Goal: Use online tool/utility

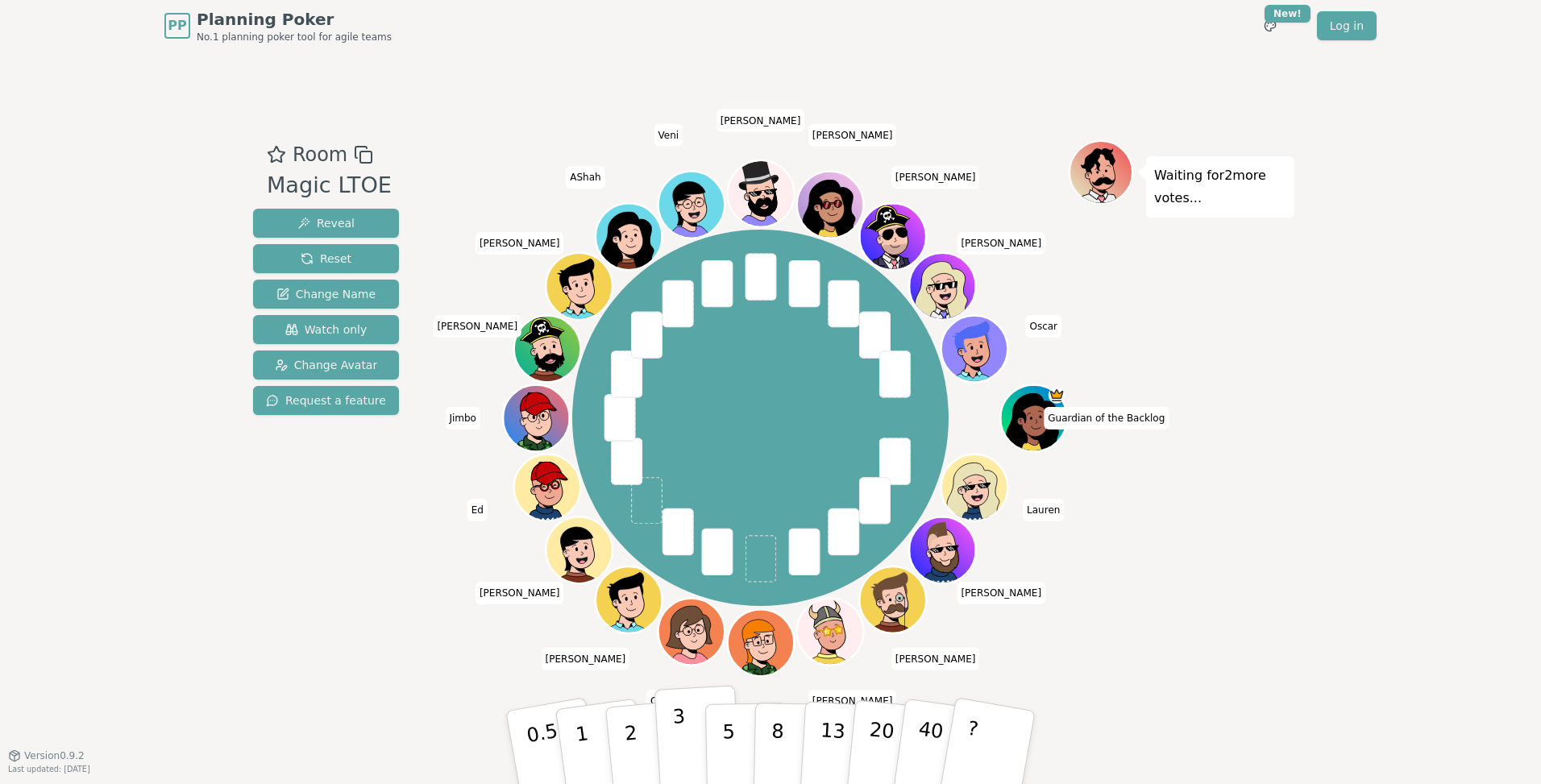
click at [685, 740] on button "3" at bounding box center [698, 747] width 88 height 126
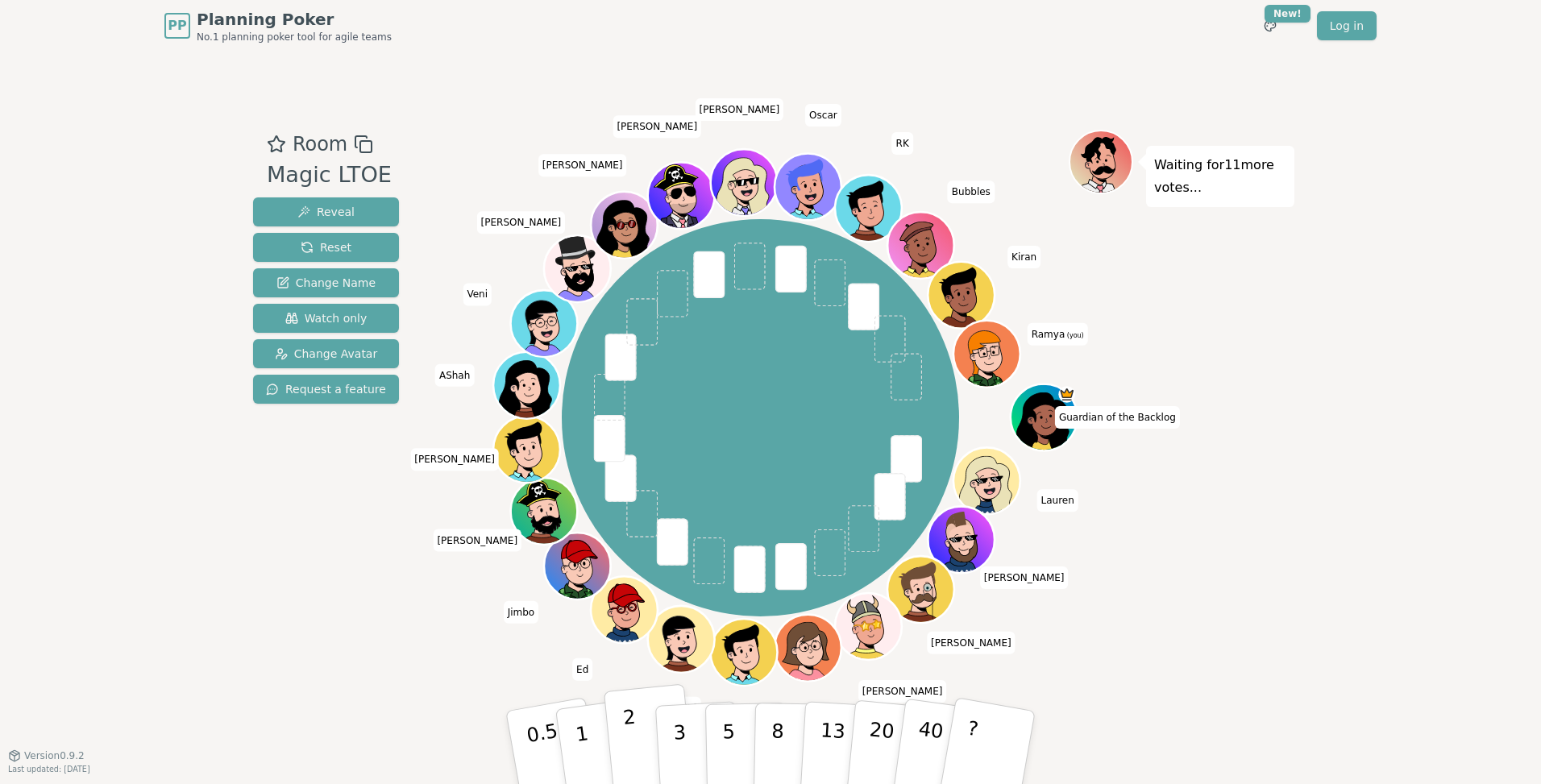
click at [638, 752] on button "2" at bounding box center [649, 747] width 92 height 128
click at [655, 759] on button "2" at bounding box center [649, 747] width 92 height 128
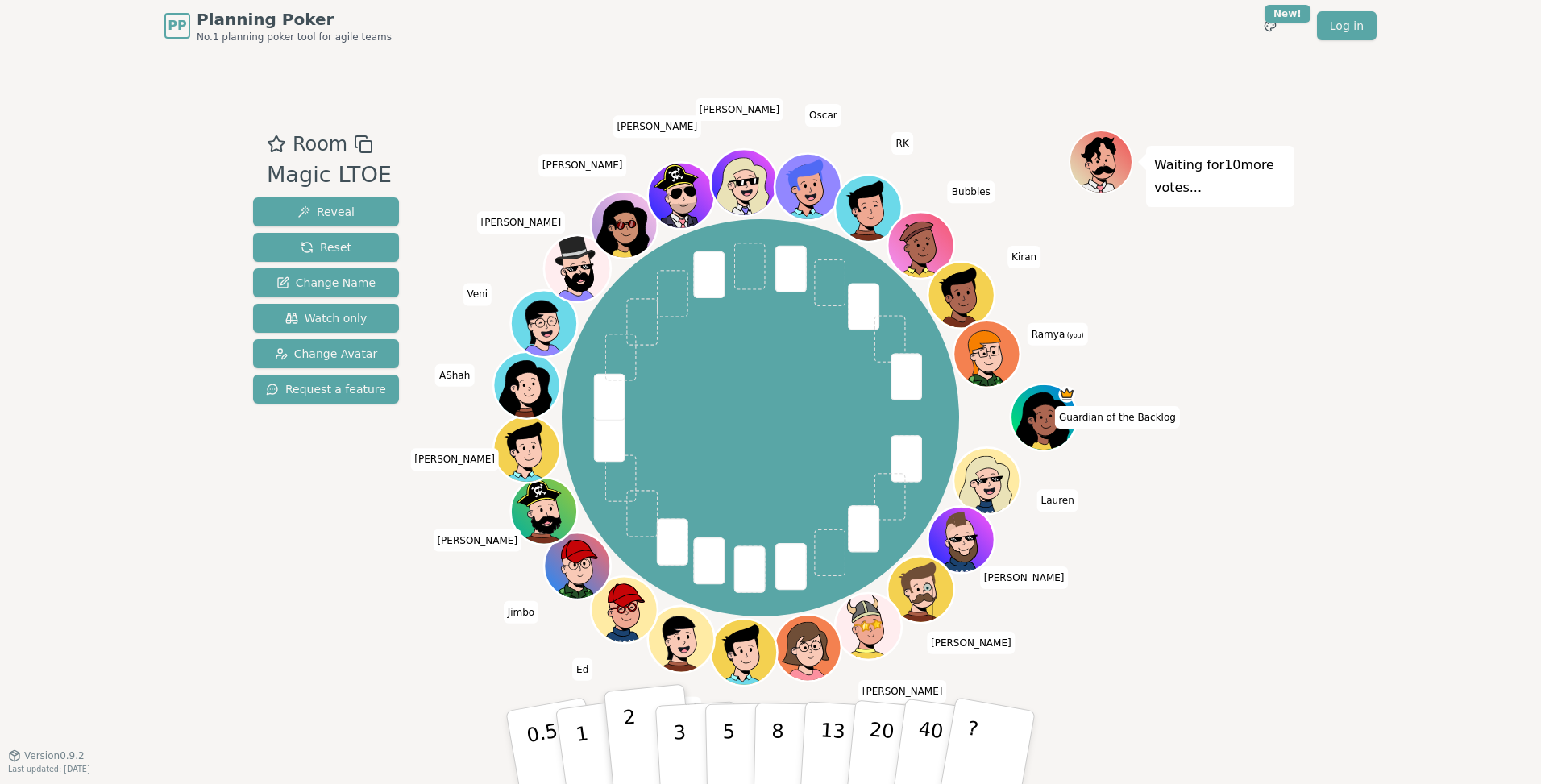
click at [644, 755] on button "2" at bounding box center [649, 747] width 92 height 128
click at [640, 734] on button "2" at bounding box center [649, 747] width 92 height 128
click at [640, 747] on button "2" at bounding box center [649, 747] width 92 height 128
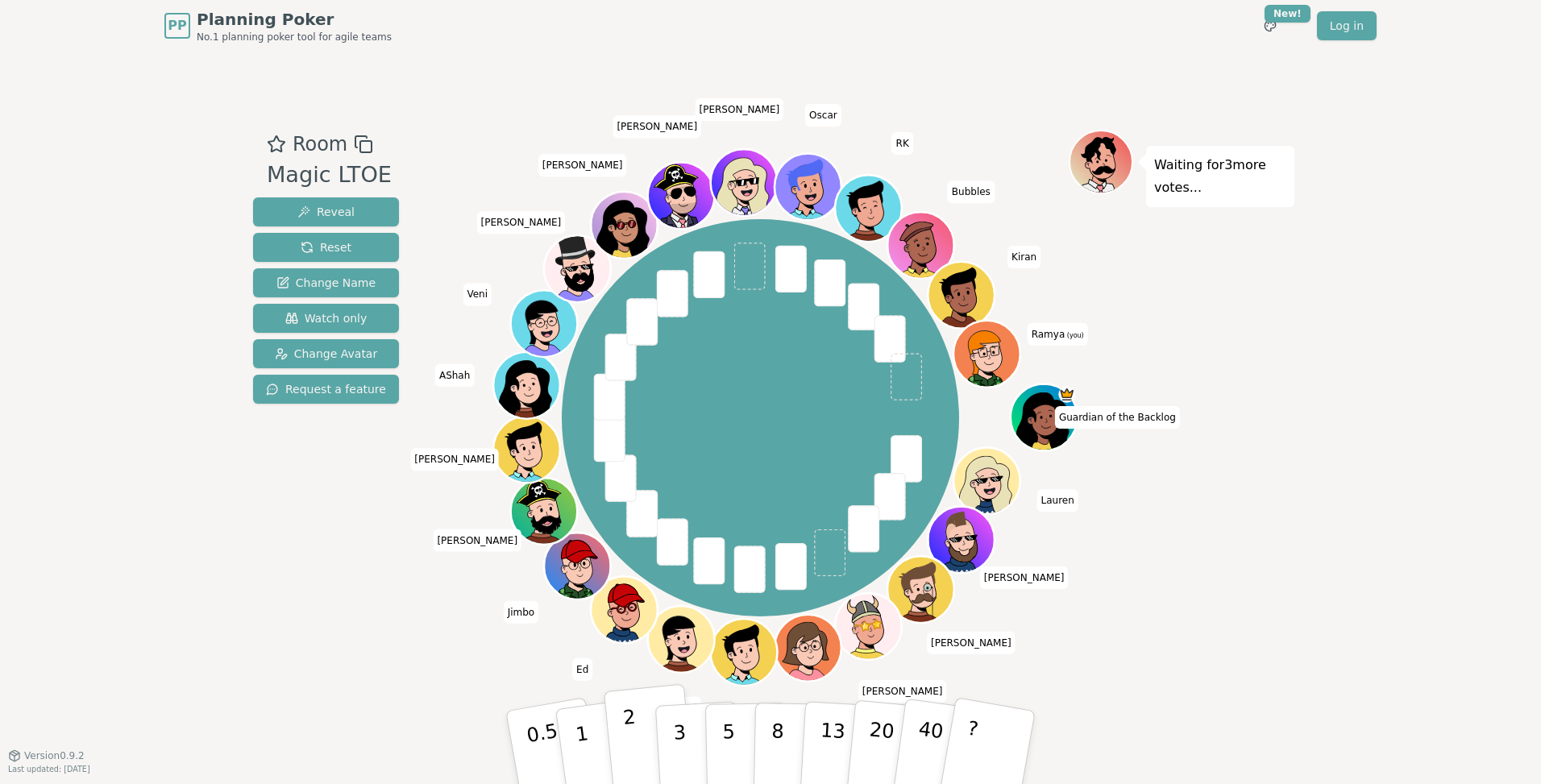
click at [643, 748] on button "2" at bounding box center [649, 747] width 92 height 128
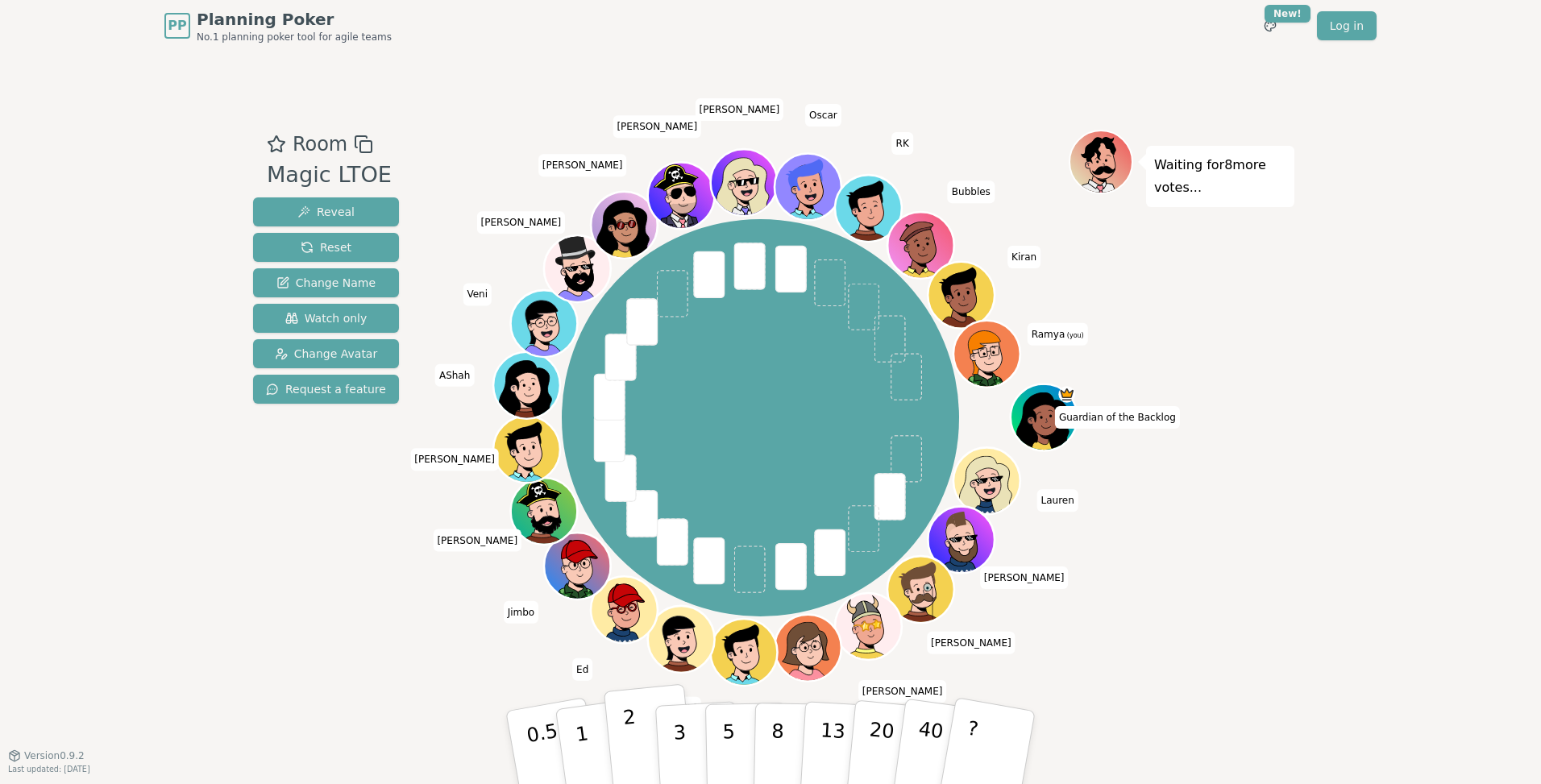
click at [621, 759] on button "2" at bounding box center [649, 747] width 92 height 128
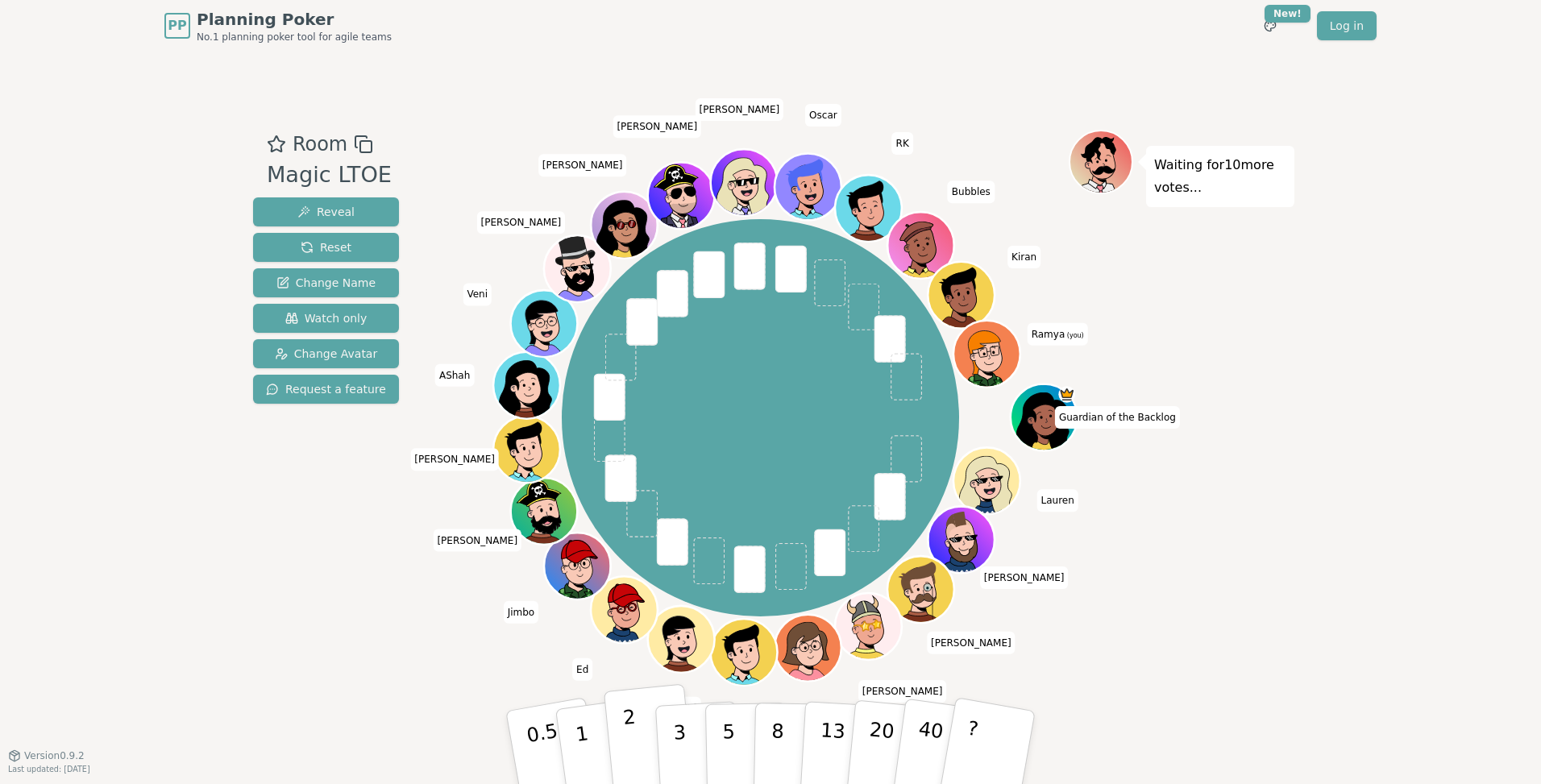
click at [639, 765] on button "2" at bounding box center [649, 747] width 92 height 128
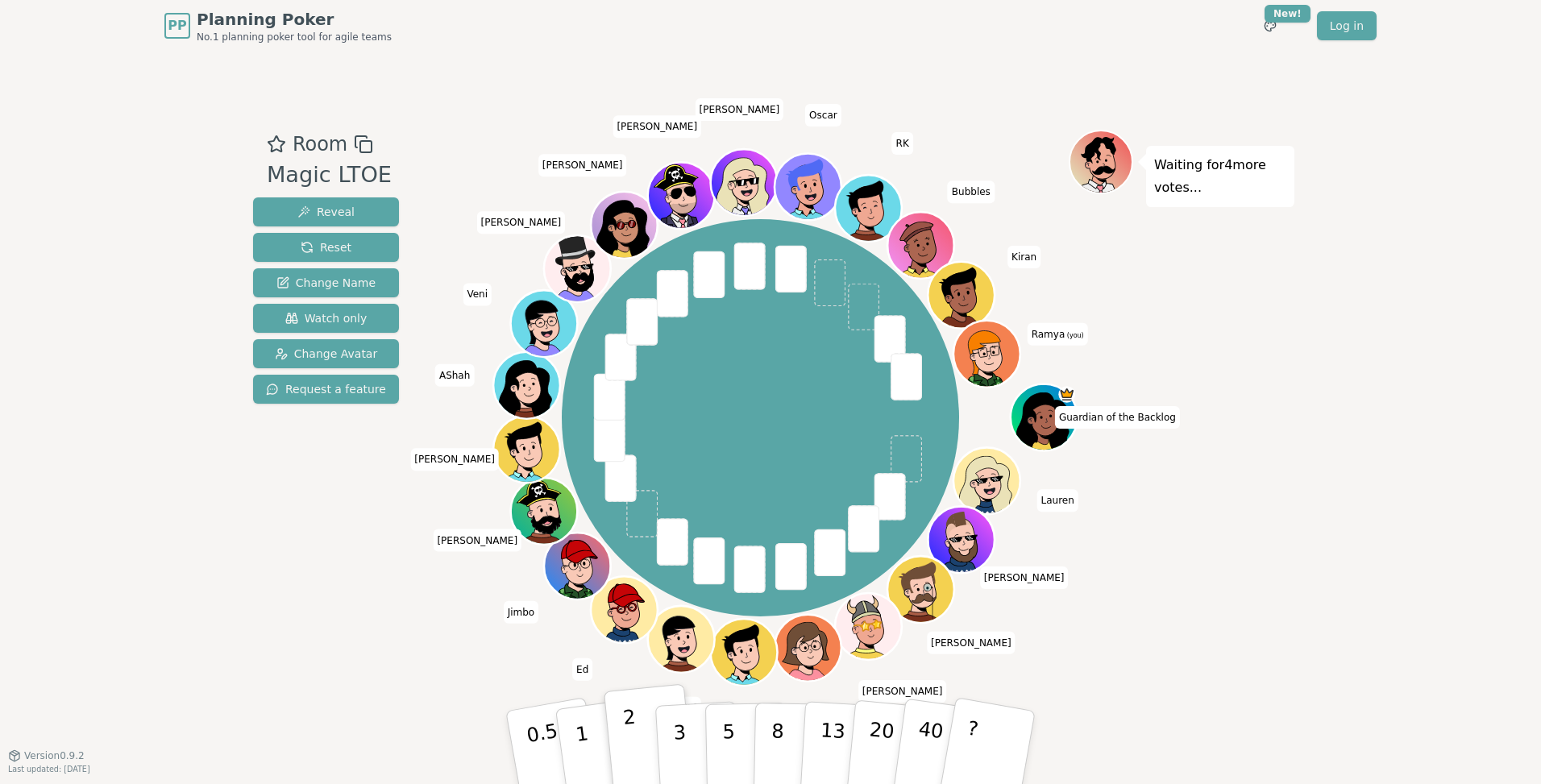
click at [620, 751] on button "2" at bounding box center [649, 747] width 92 height 128
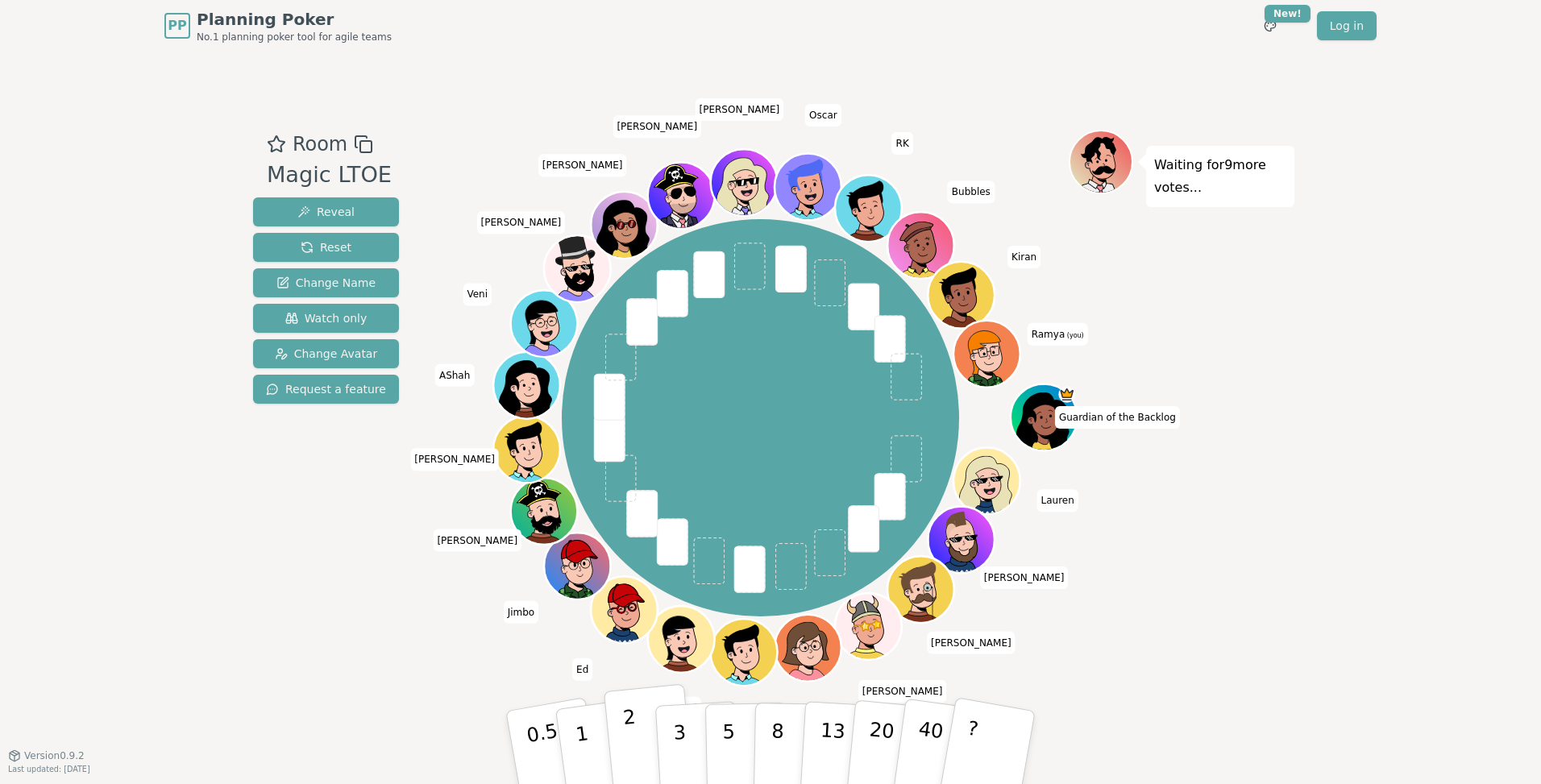
click at [625, 751] on button "2" at bounding box center [649, 747] width 92 height 128
click at [635, 734] on button "2" at bounding box center [649, 747] width 92 height 128
click at [629, 745] on p "2" at bounding box center [632, 749] width 21 height 88
